Goal: Obtain resource: Download file/media

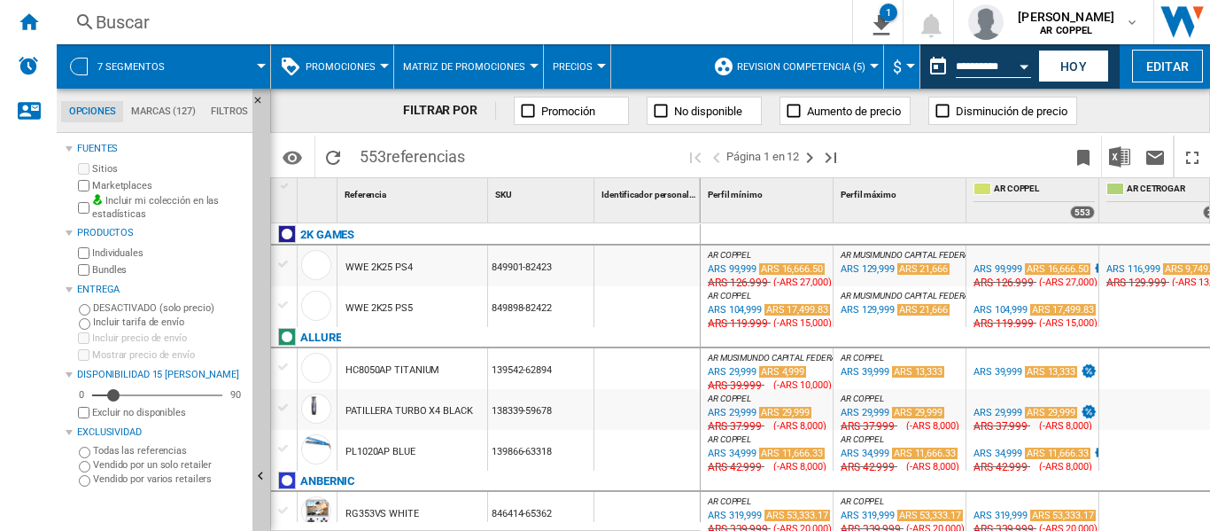
click at [1075, 66] on button "Hoy" at bounding box center [1073, 66] width 71 height 33
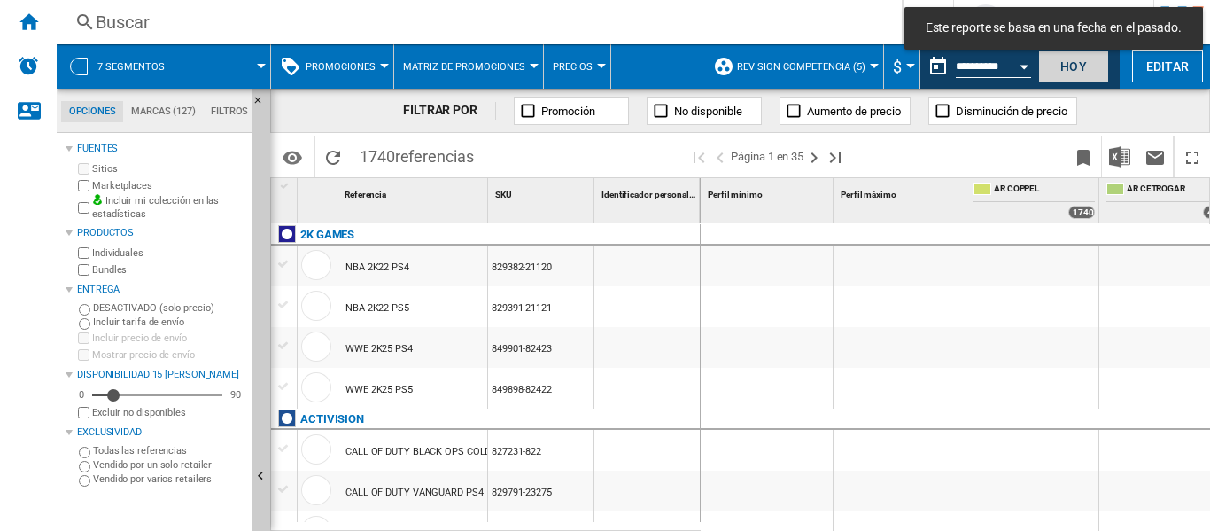
click at [1062, 63] on button "Hoy" at bounding box center [1073, 66] width 71 height 33
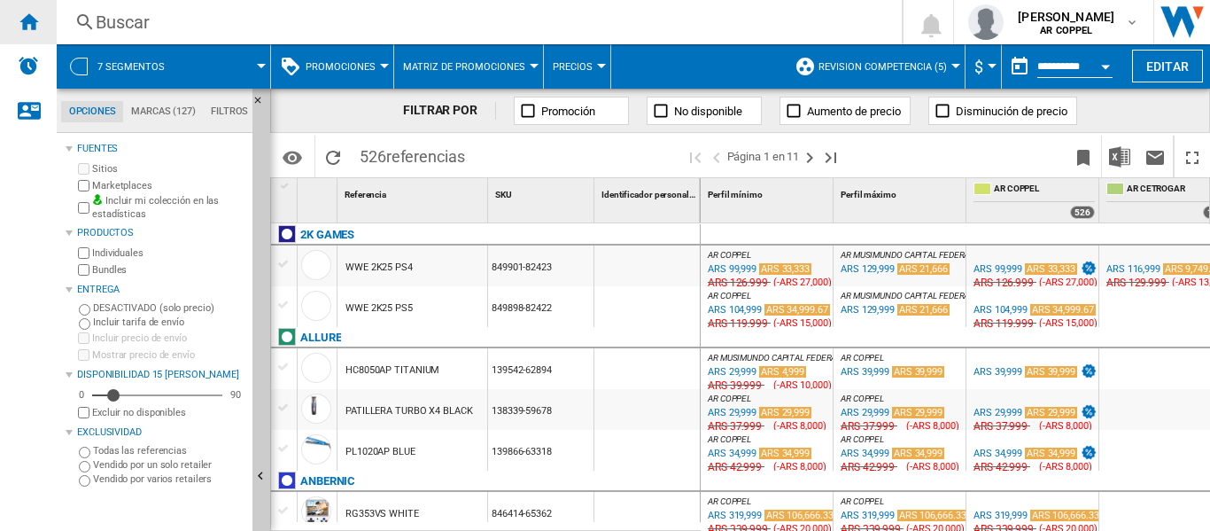
click at [32, 21] on ng-md-icon "Inicio" at bounding box center [28, 21] width 21 height 21
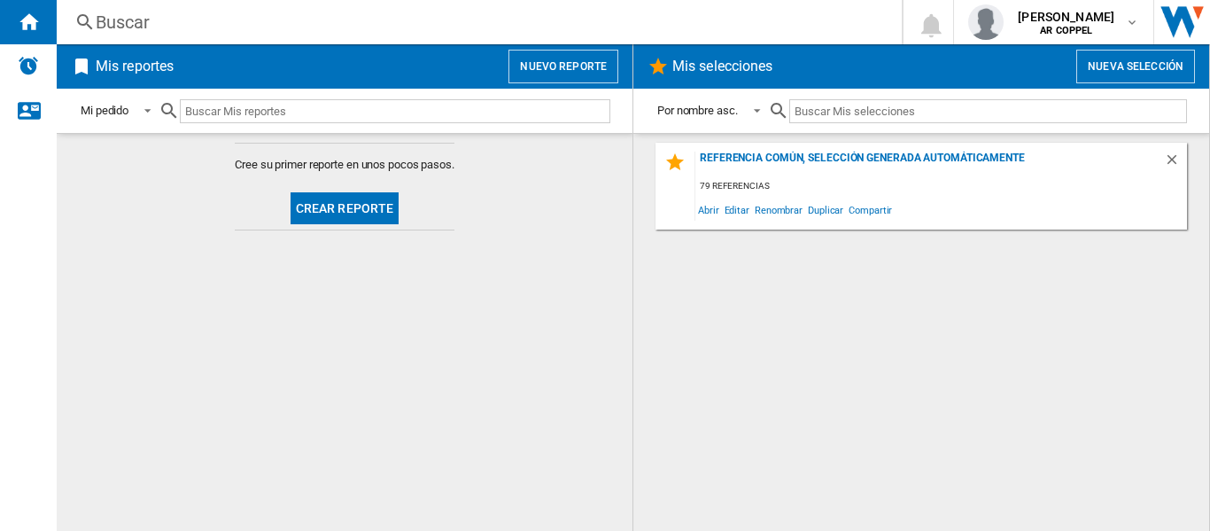
click at [324, 210] on button "Crear reporte" at bounding box center [345, 208] width 109 height 32
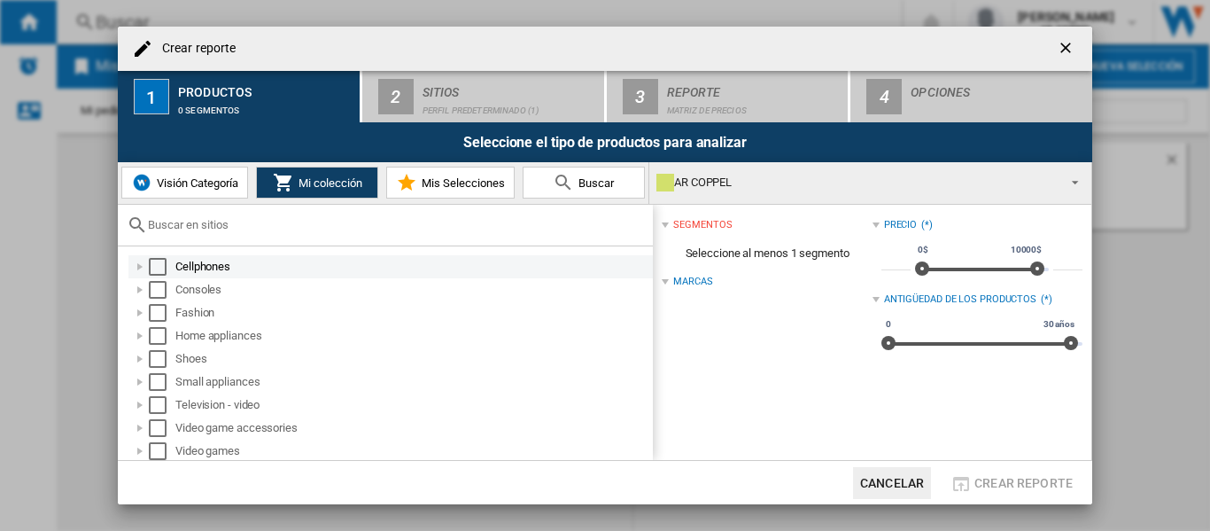
click at [155, 268] on div "Select" at bounding box center [158, 267] width 18 height 18
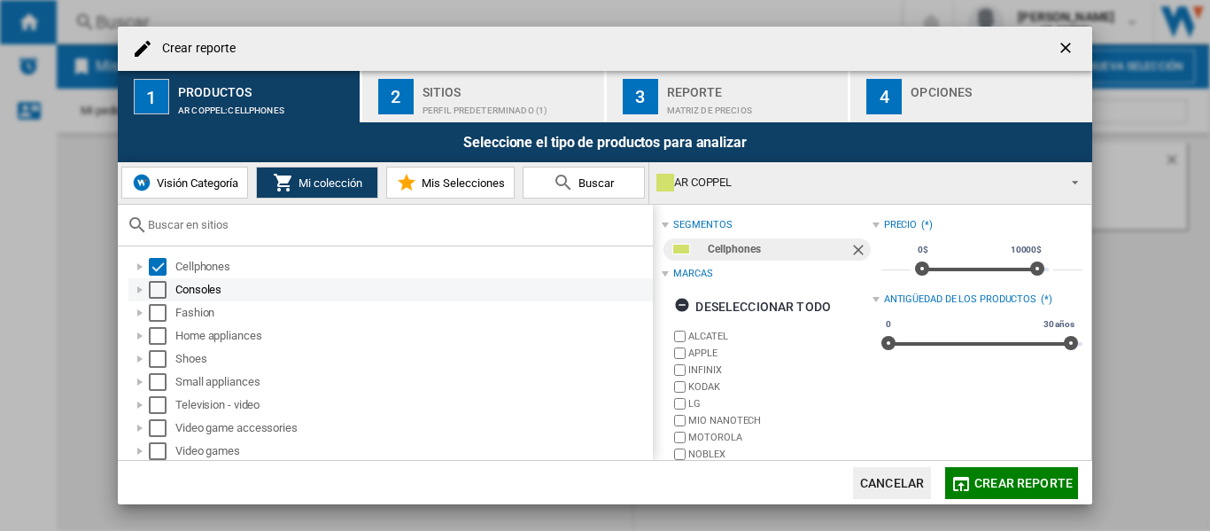
click at [158, 291] on div "Select" at bounding box center [158, 290] width 18 height 18
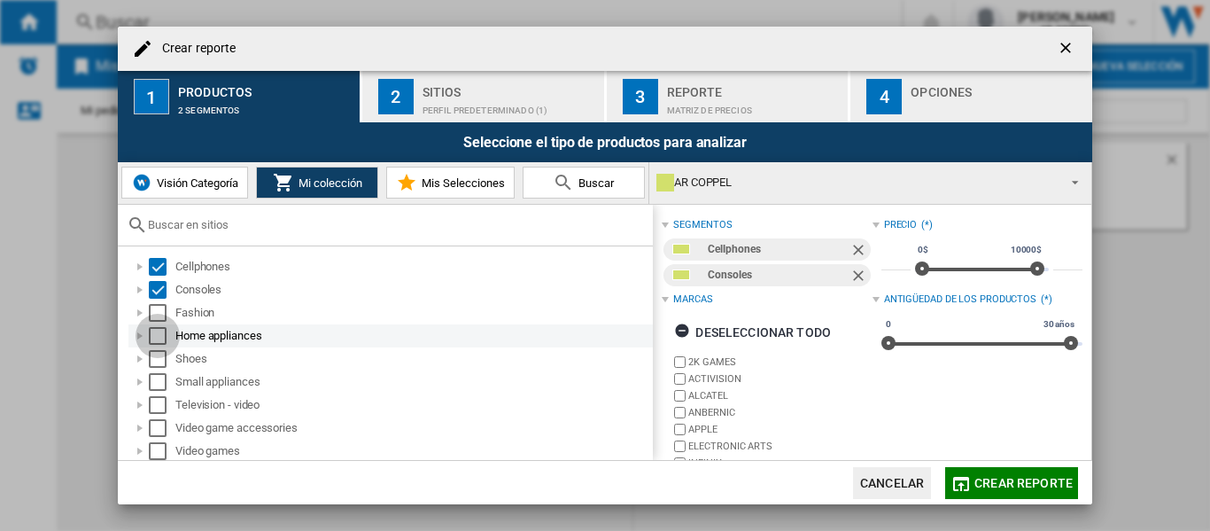
click at [160, 331] on div "Select" at bounding box center [158, 336] width 18 height 18
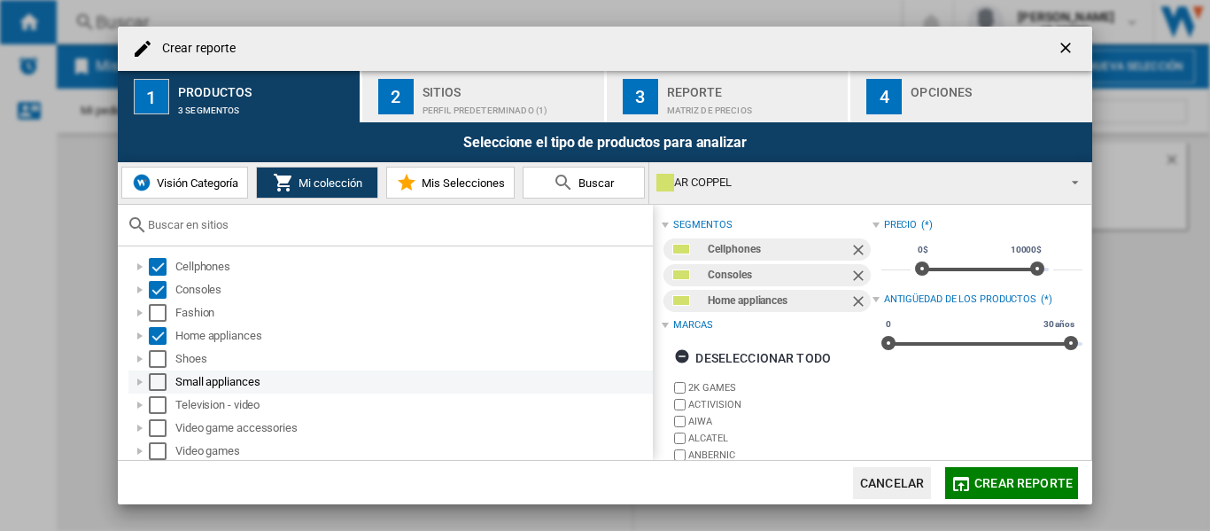
click at [158, 374] on div "Select" at bounding box center [158, 382] width 18 height 18
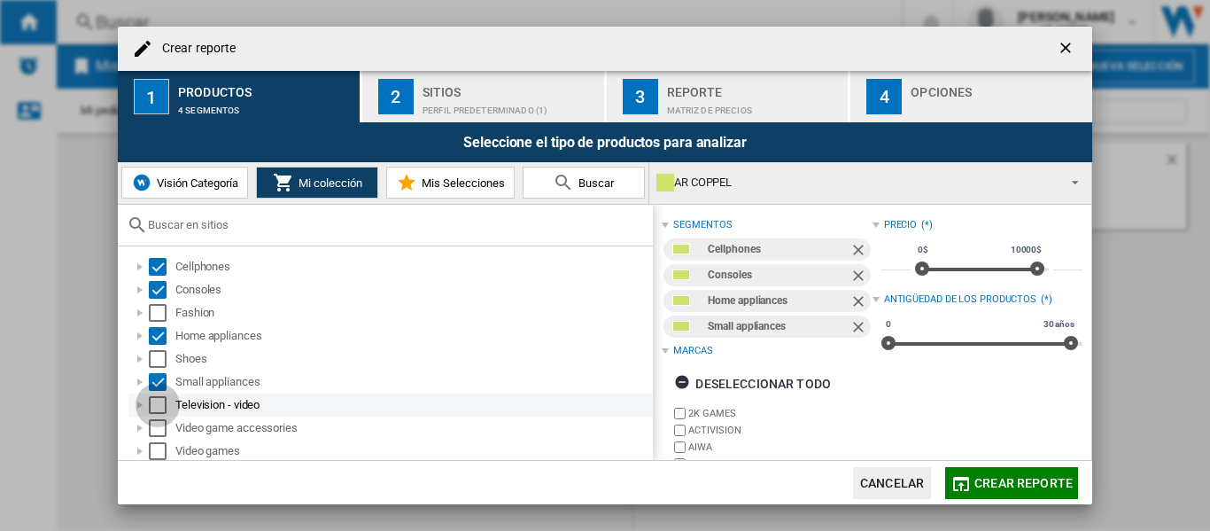
click at [155, 399] on div "Select" at bounding box center [158, 405] width 18 height 18
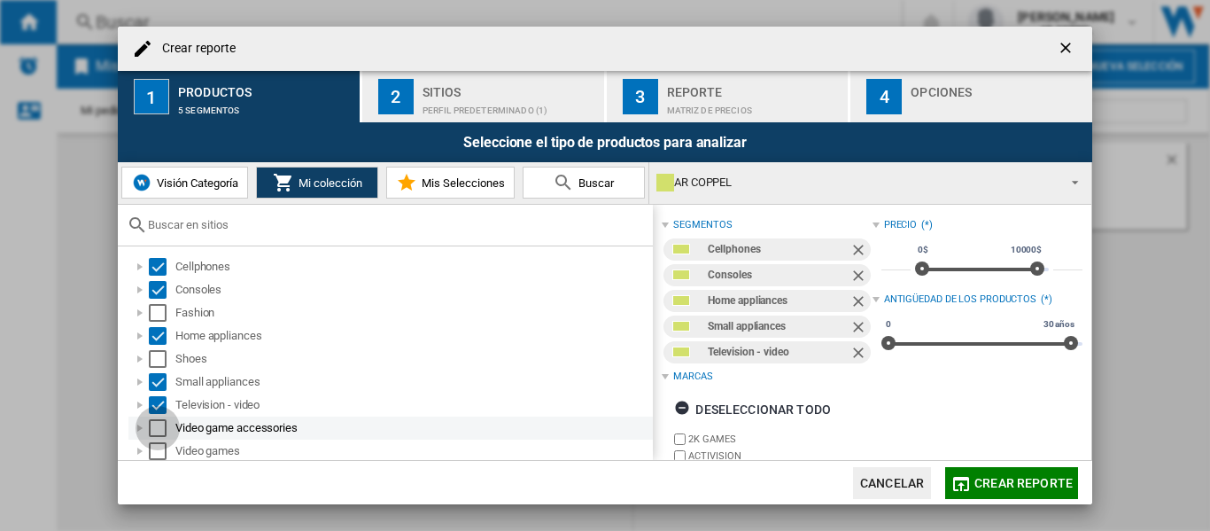
click at [153, 419] on div "Select" at bounding box center [158, 428] width 18 height 18
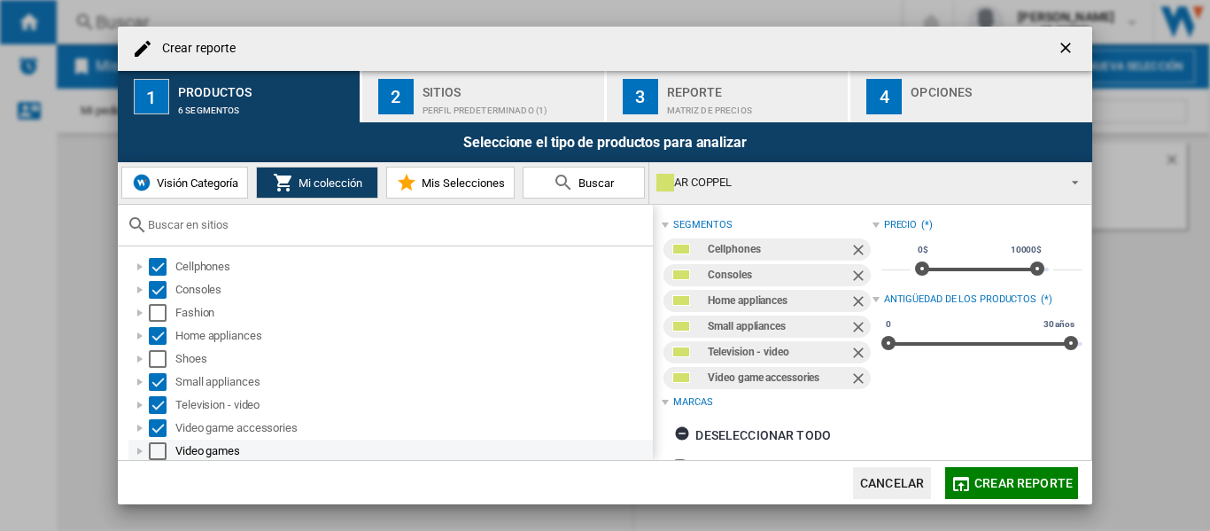
click at [152, 450] on div "Select" at bounding box center [158, 451] width 18 height 18
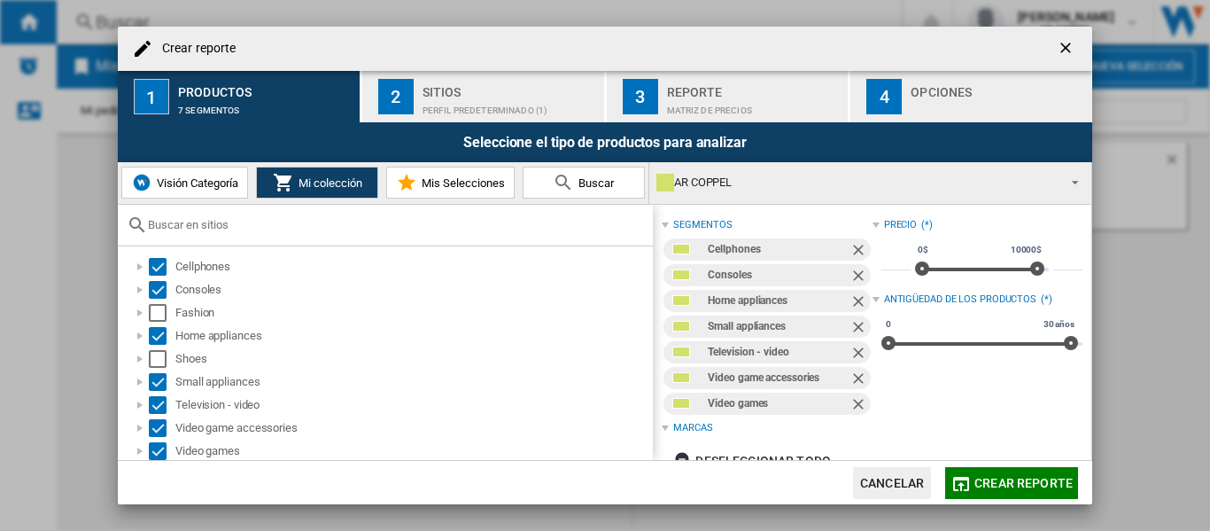
click at [429, 100] on div "Perfil predeterminado (1)" at bounding box center [510, 106] width 175 height 19
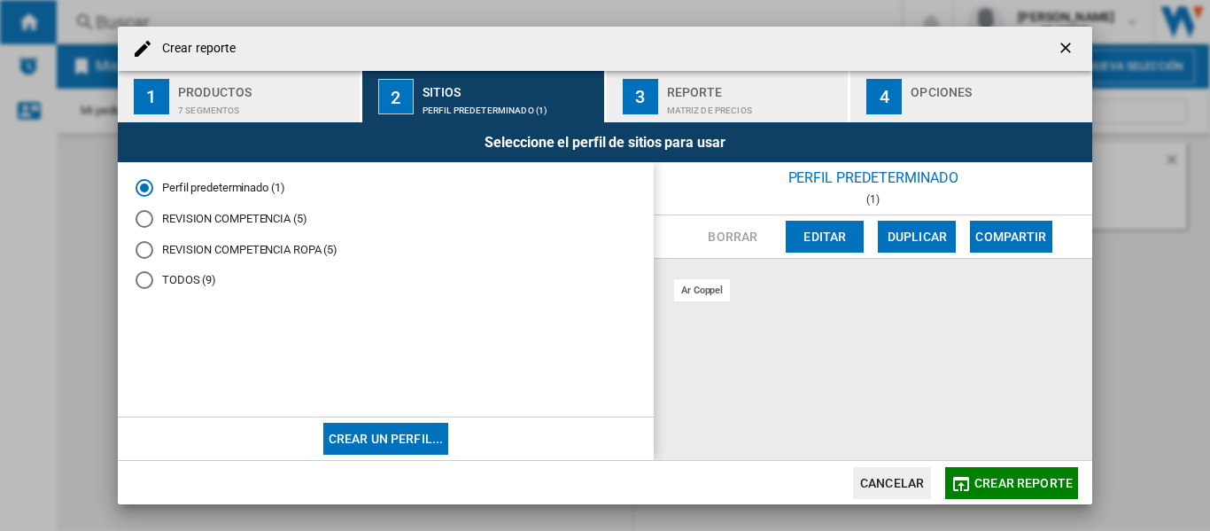
drag, startPoint x: 145, startPoint y: 221, endPoint x: 175, endPoint y: 237, distance: 33.7
click at [145, 221] on div "REVISION COMPETENCIA (5)" at bounding box center [145, 219] width 18 height 18
click at [693, 102] on div "Matriz de precios" at bounding box center [754, 106] width 175 height 19
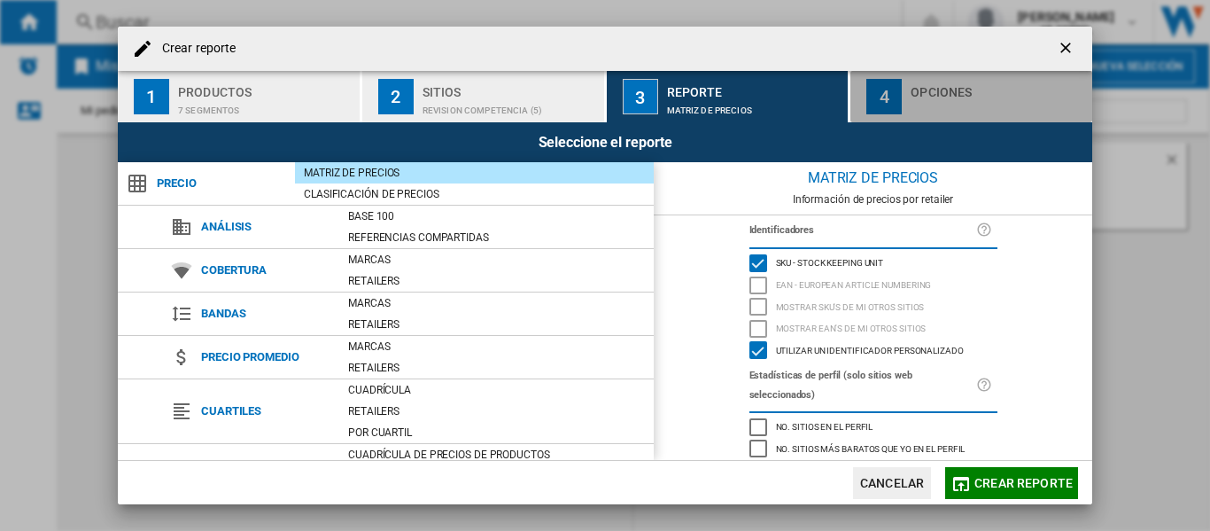
click at [949, 104] on div "button" at bounding box center [998, 106] width 175 height 19
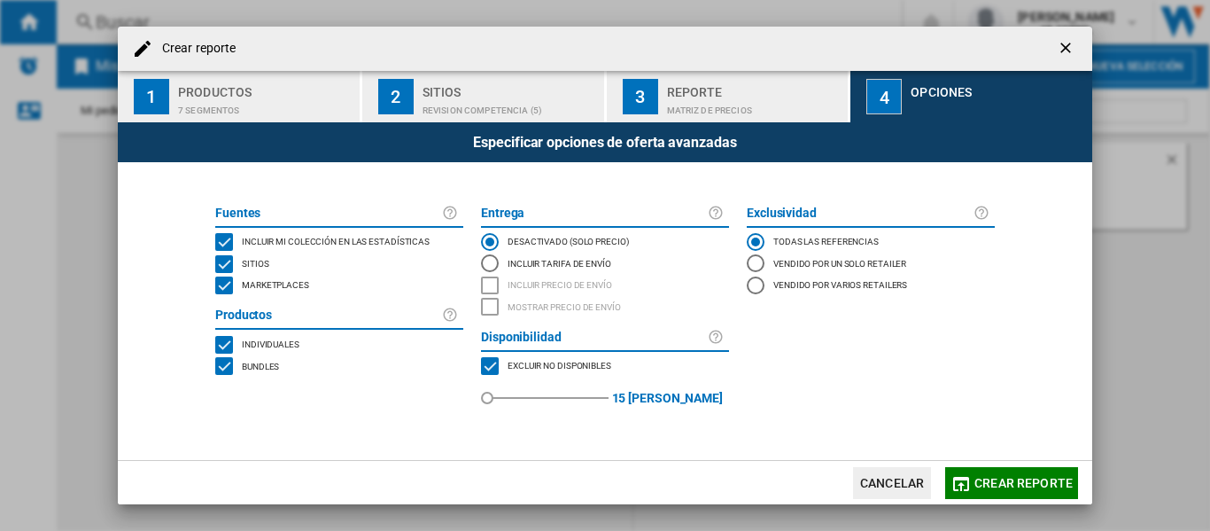
click at [226, 289] on div "MARKETPLACES" at bounding box center [224, 285] width 18 height 18
click at [996, 479] on span "Crear reporte" at bounding box center [1024, 483] width 98 height 14
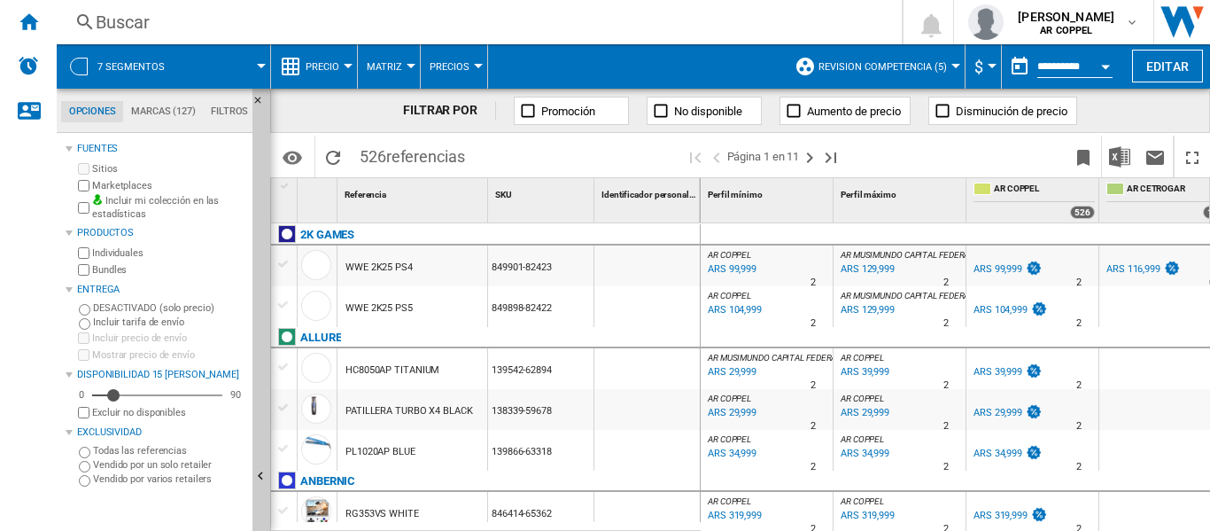
click at [348, 64] on div at bounding box center [348, 66] width 9 height 4
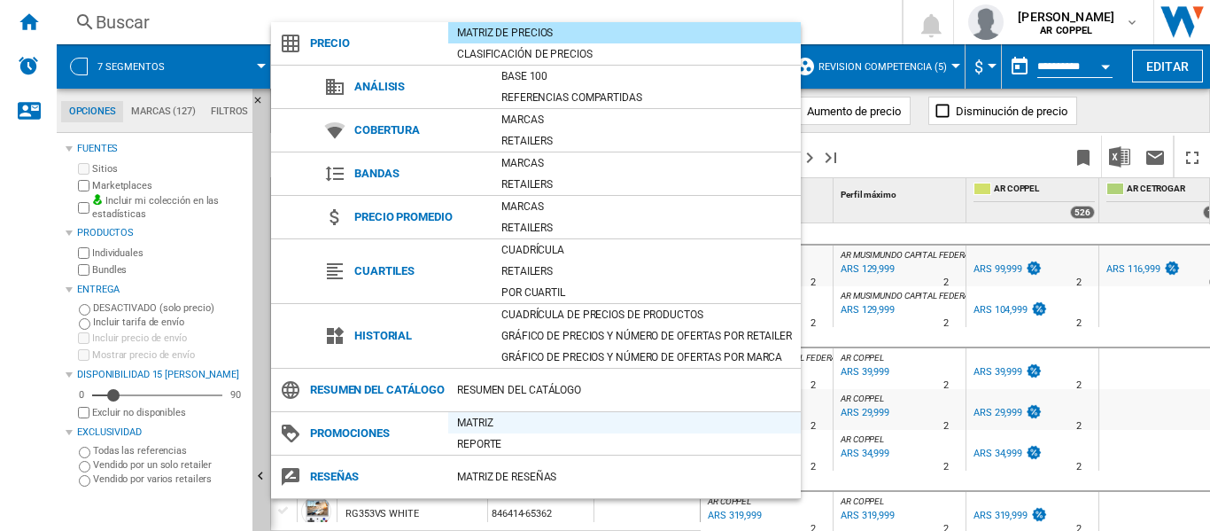
click at [521, 431] on div "Matriz" at bounding box center [624, 423] width 353 height 18
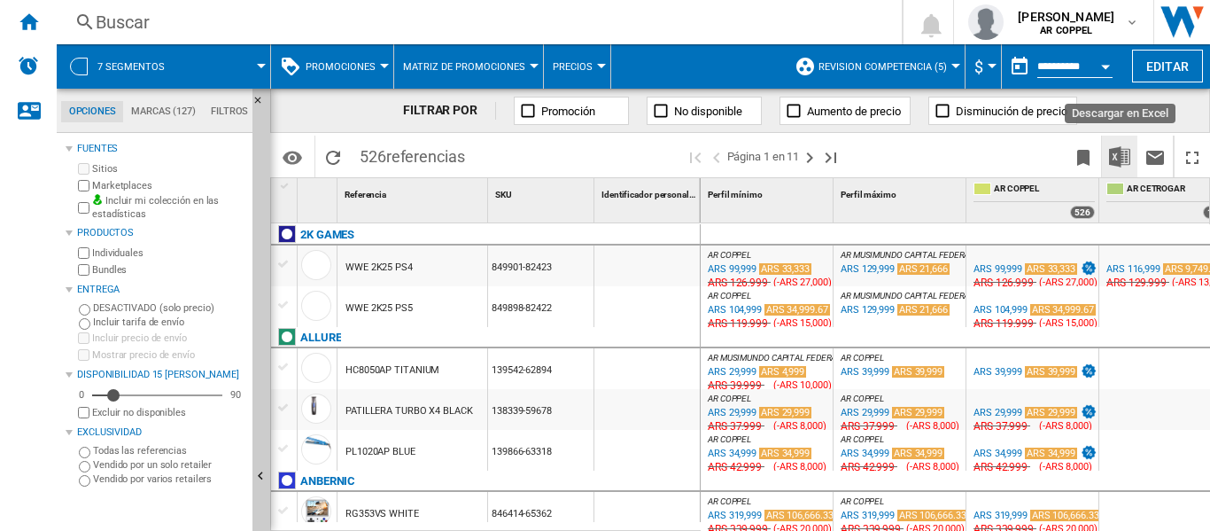
click at [1117, 159] on img "Descargar en Excel" at bounding box center [1119, 156] width 21 height 21
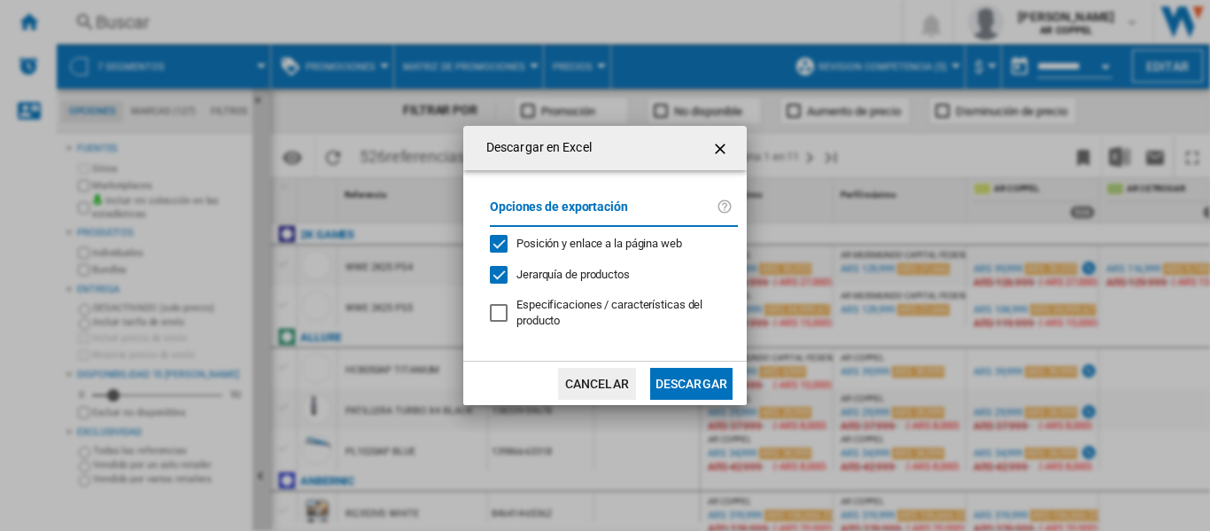
click at [682, 387] on button "Descargar" at bounding box center [691, 384] width 82 height 32
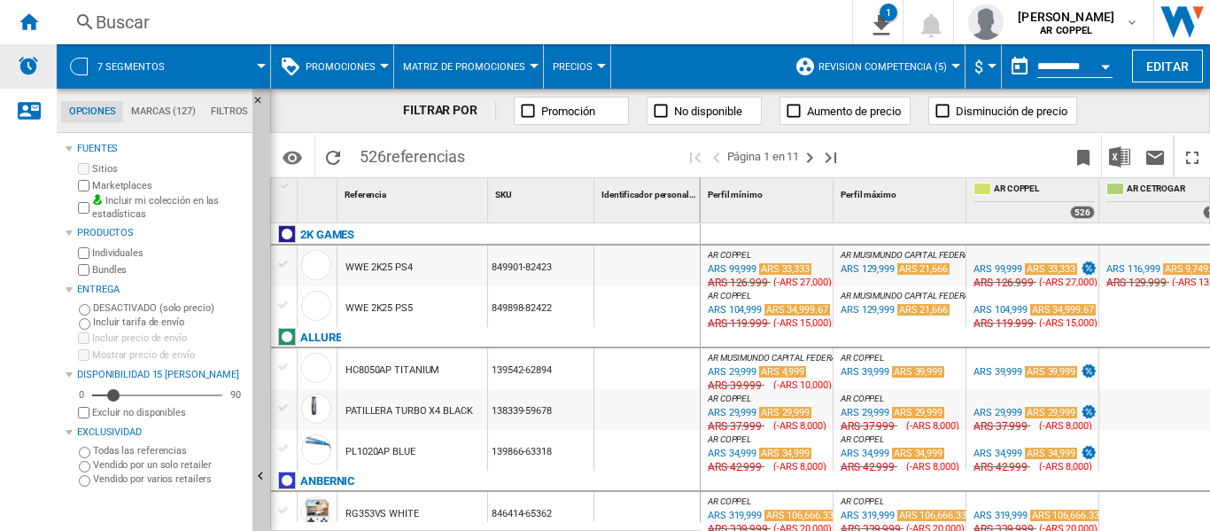
click at [25, 19] on ng-md-icon "Inicio" at bounding box center [28, 21] width 21 height 21
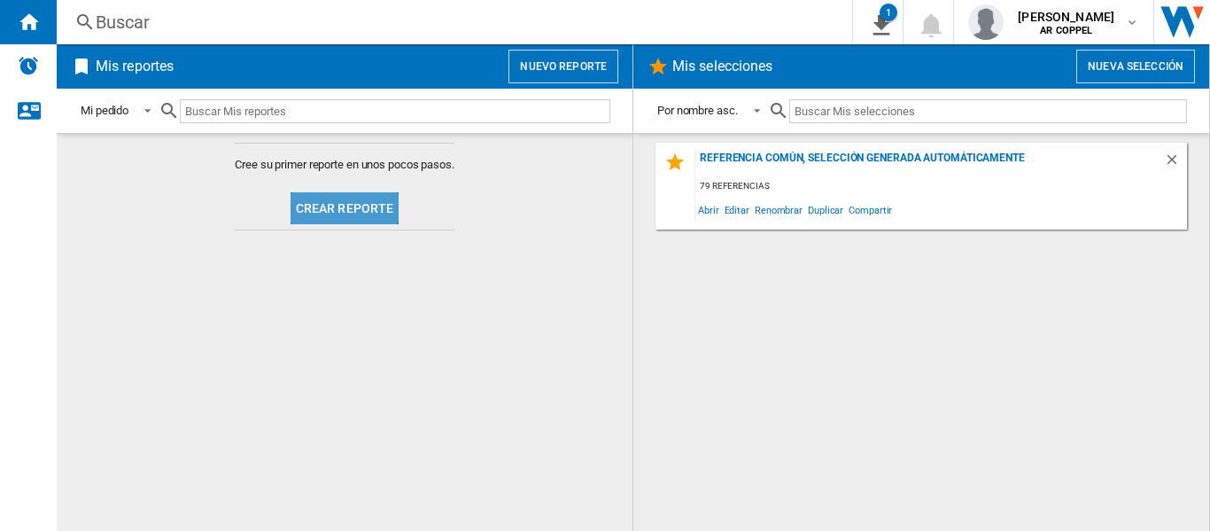
click at [332, 200] on button "Crear reporte" at bounding box center [345, 208] width 109 height 32
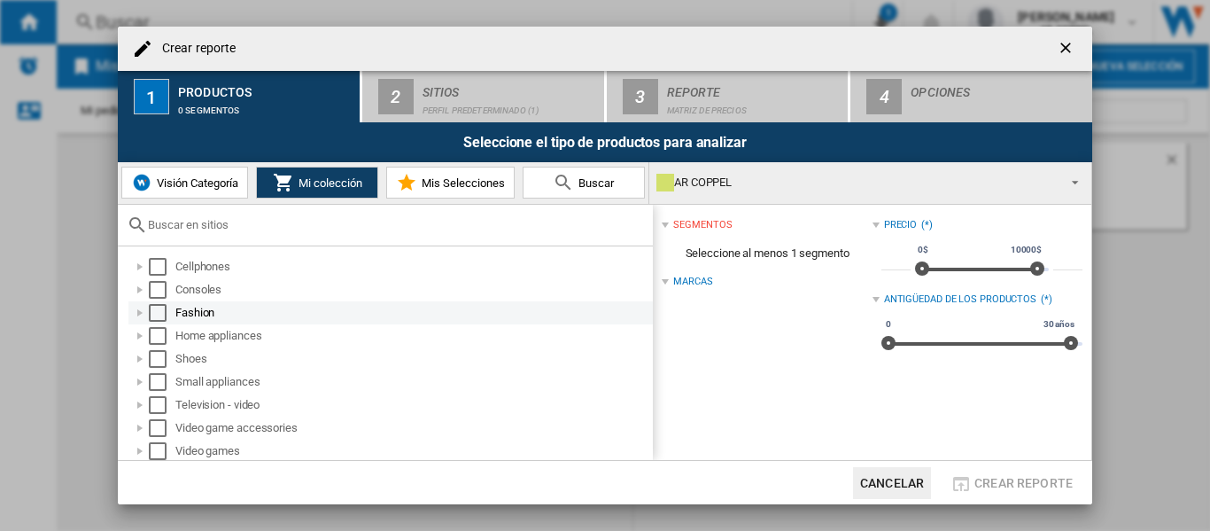
click at [157, 310] on div "Select" at bounding box center [158, 313] width 18 height 18
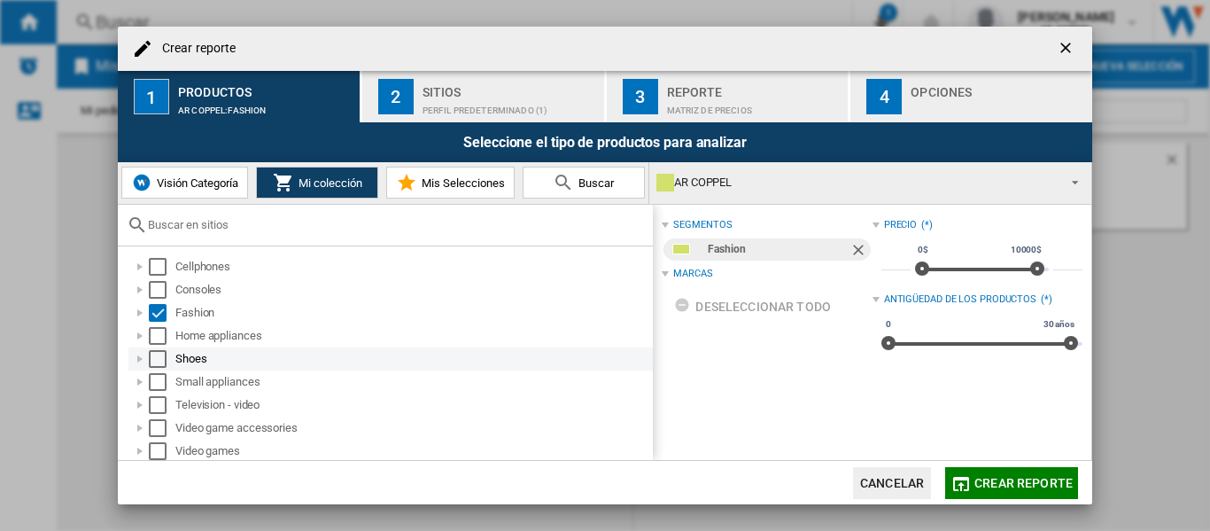
click at [158, 354] on div "Select" at bounding box center [158, 359] width 18 height 18
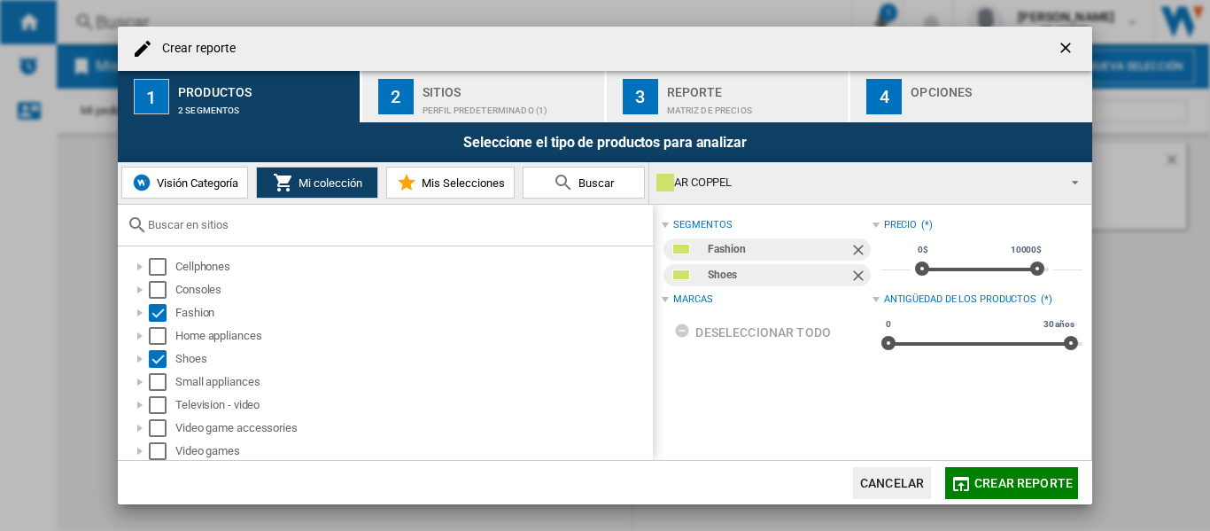
click at [462, 97] on div "Perfil predeterminado (1)" at bounding box center [510, 106] width 175 height 19
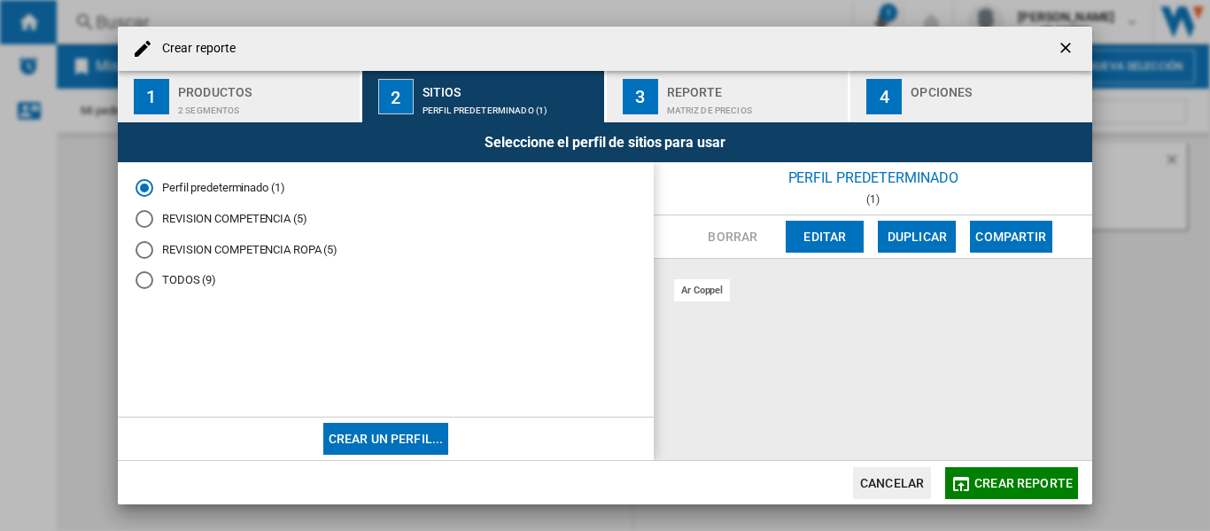
click at [147, 251] on div "REVISION COMPETENCIA ROPA (5)" at bounding box center [145, 250] width 18 height 18
click at [737, 103] on div "Matriz de precios" at bounding box center [754, 106] width 175 height 19
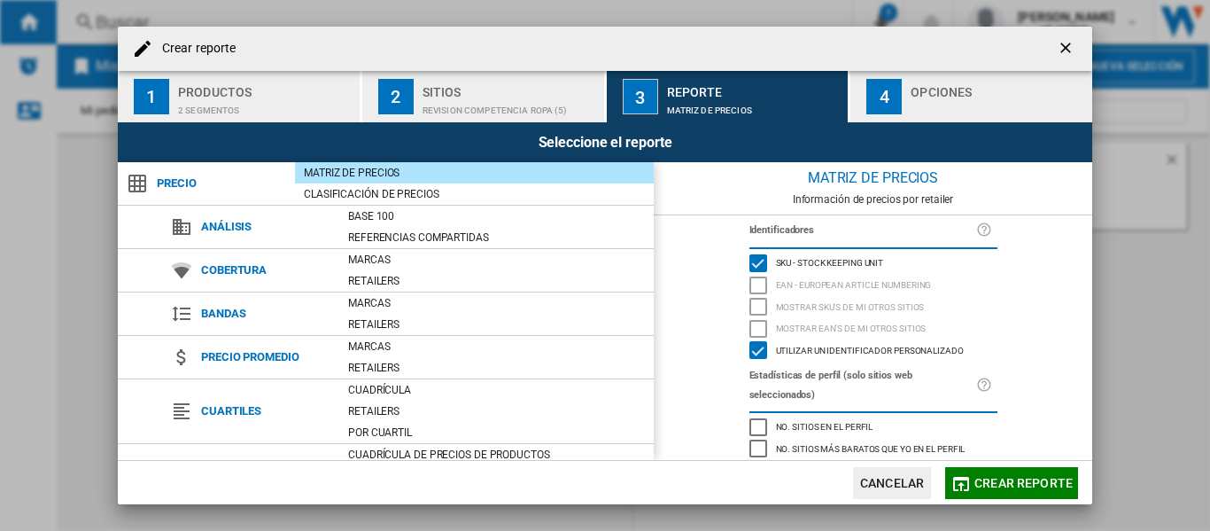
click at [939, 109] on div "Crear reporte ..." at bounding box center [998, 106] width 175 height 19
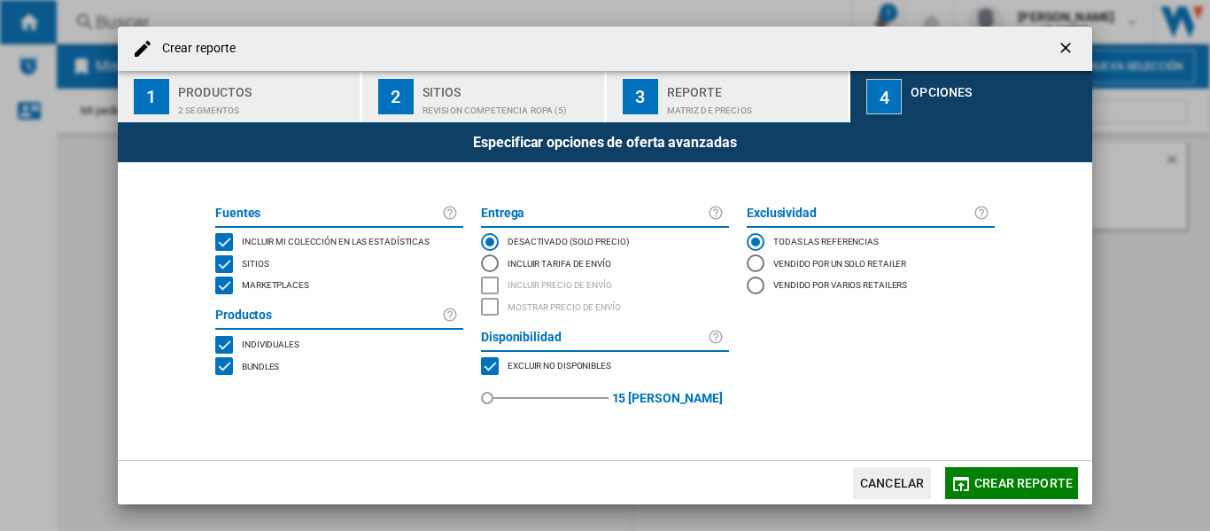
click at [227, 285] on div "MARKETPLACES" at bounding box center [224, 285] width 18 height 18
click at [993, 482] on span "Crear reporte" at bounding box center [1024, 483] width 98 height 14
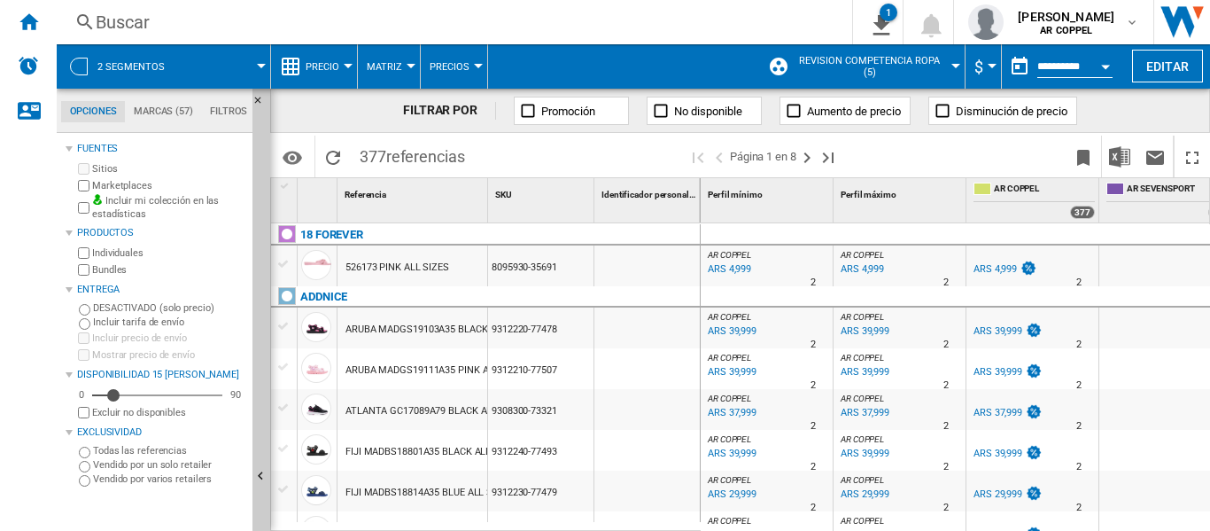
click at [346, 65] on div at bounding box center [348, 66] width 9 height 4
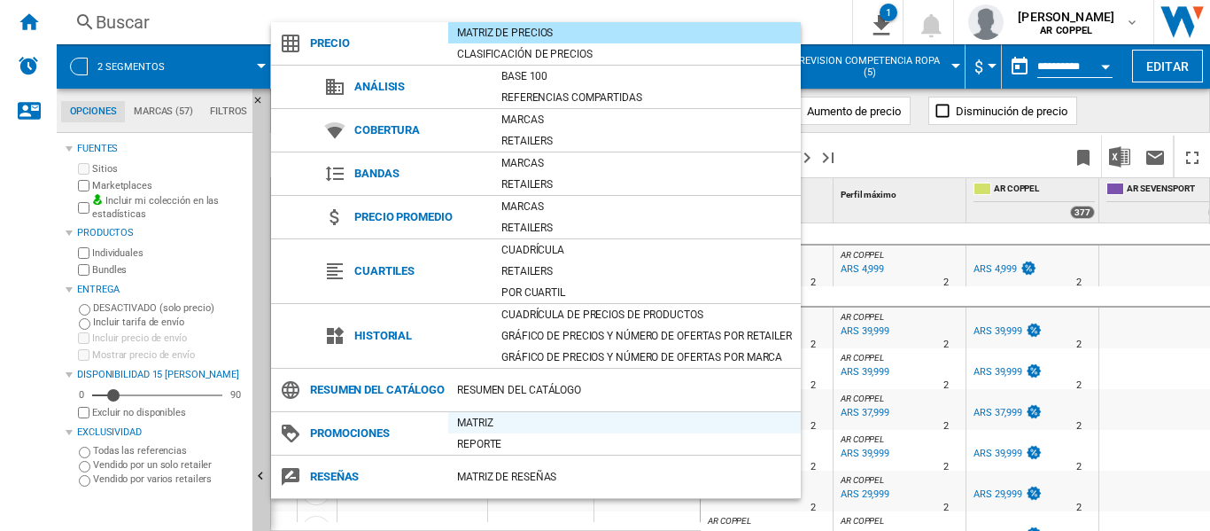
click at [501, 431] on div "Matriz" at bounding box center [624, 423] width 353 height 18
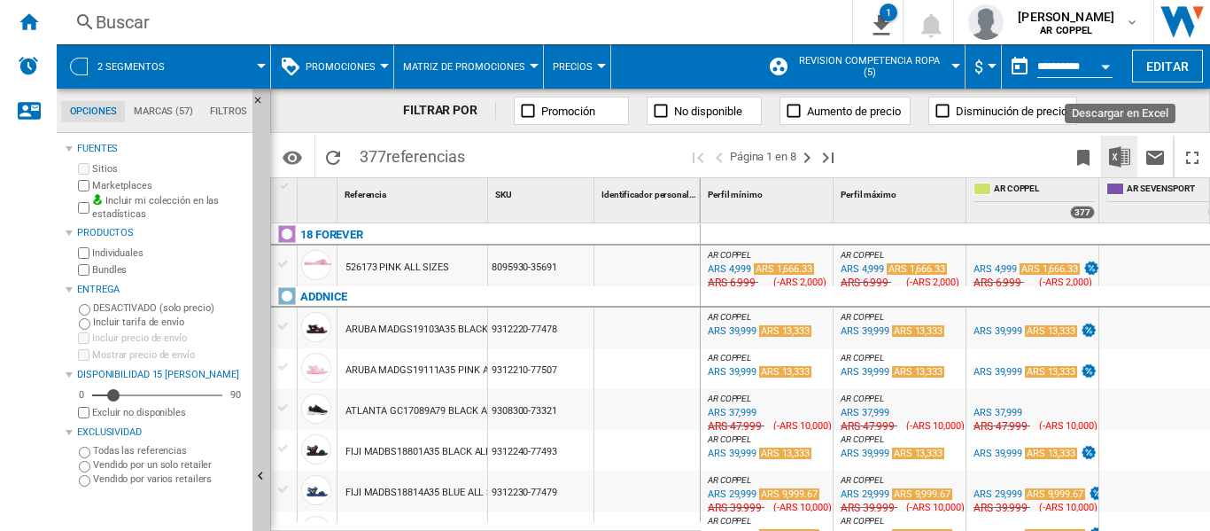
click at [1118, 146] on img "Descargar en Excel" at bounding box center [1119, 156] width 21 height 21
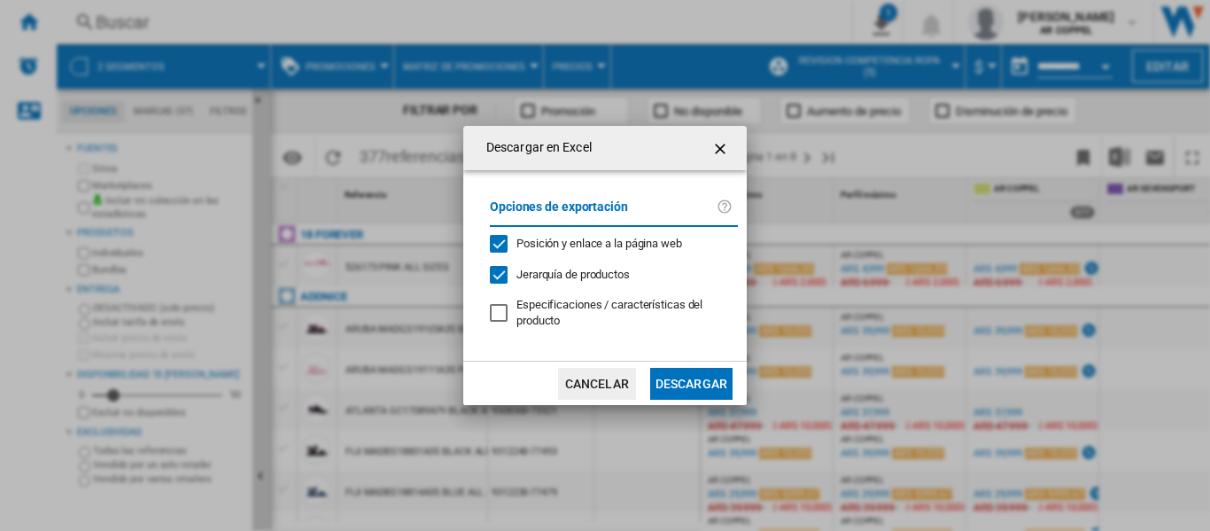
click at [687, 377] on button "Descargar" at bounding box center [691, 384] width 82 height 32
